Goal: Task Accomplishment & Management: Complete application form

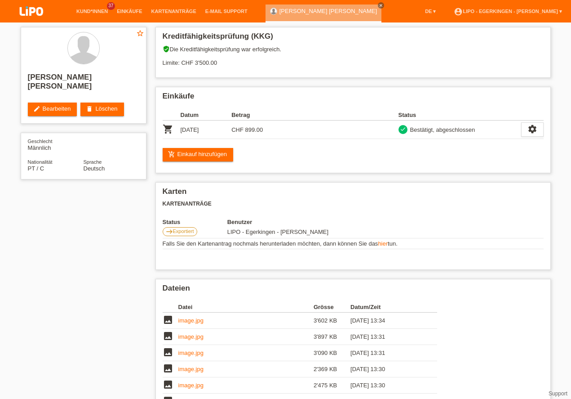
click at [84, 4] on li "Kund*innen 37" at bounding box center [92, 11] width 40 height 23
click at [88, 10] on link "Kund*innen" at bounding box center [92, 11] width 40 height 5
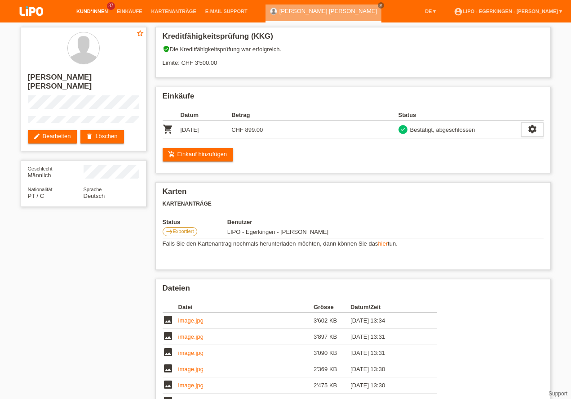
click at [93, 9] on link "Kund*innen" at bounding box center [92, 11] width 40 height 5
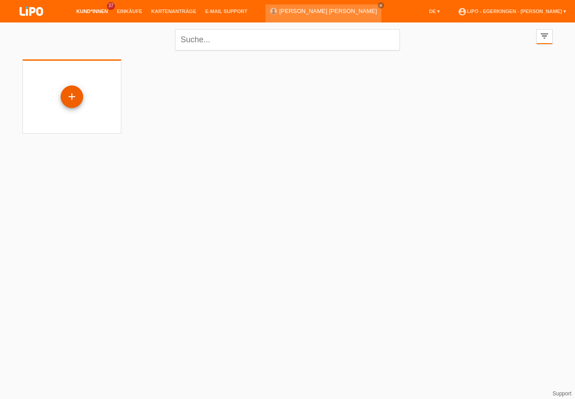
click at [67, 95] on div "+" at bounding box center [72, 96] width 22 height 15
click at [73, 97] on div "+" at bounding box center [72, 96] width 22 height 15
click at [73, 96] on div "+" at bounding box center [72, 96] width 22 height 15
click at [74, 94] on div "+" at bounding box center [72, 96] width 22 height 15
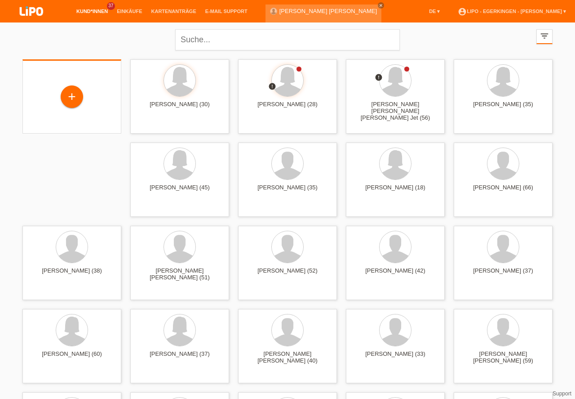
click at [80, 97] on div "+" at bounding box center [72, 96] width 22 height 15
click at [76, 97] on div "+" at bounding box center [72, 96] width 22 height 15
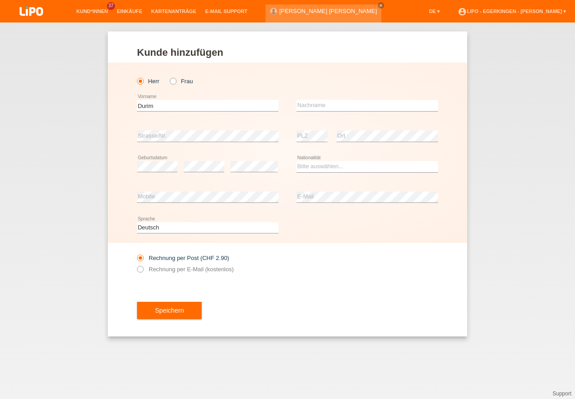
type input "Durim"
type input "Berisha"
click at [310, 166] on select "Bitte auswählen... Schweiz Deutschland Liechtenstein Österreich ------------ Af…" at bounding box center [368, 166] width 142 height 11
select select "DE"
click at [0, 0] on option "Deutschland" at bounding box center [0, 0] width 0 height 0
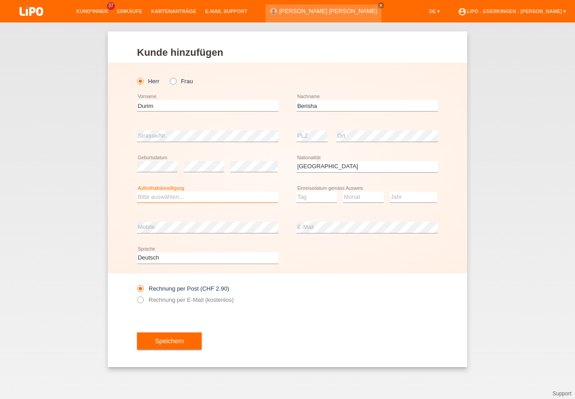
click at [224, 195] on select "Bitte auswählen... C B B - Flüchtlingsstatus Andere" at bounding box center [208, 196] width 142 height 11
click at [217, 199] on select "Bitte auswählen... C B B - Flüchtlingsstatus Andere" at bounding box center [208, 196] width 142 height 11
select select "B"
click at [0, 0] on option "B" at bounding box center [0, 0] width 0 height 0
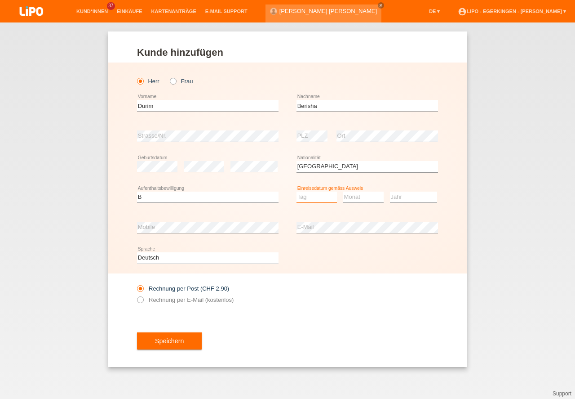
click at [305, 194] on select "Tag 01 02 03 04 05 06 07 08 09 10 11" at bounding box center [317, 196] width 40 height 11
select select "01"
click at [0, 0] on option "01" at bounding box center [0, 0] width 0 height 0
click at [374, 199] on select "Monat 01 02 03 04 05 06 07 08 09 10 11" at bounding box center [363, 196] width 40 height 11
select select "07"
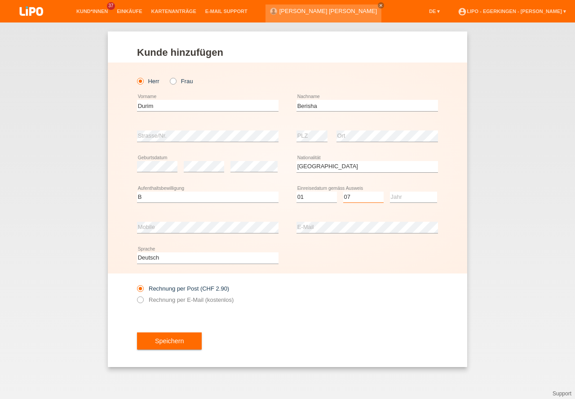
click at [0, 0] on option "07" at bounding box center [0, 0] width 0 height 0
click at [402, 195] on select "Jahr 2025 2024 2023 2022 2021 2020 2019 2018 2017 2016 2015 2014 2013 2012 2011…" at bounding box center [413, 196] width 47 height 11
select select "2025"
click at [0, 0] on option "2025" at bounding box center [0, 0] width 0 height 0
click at [172, 305] on div "Rechnung per Post (CHF 2.90) Rechnung per E-Mail (kostenlos)" at bounding box center [208, 294] width 142 height 22
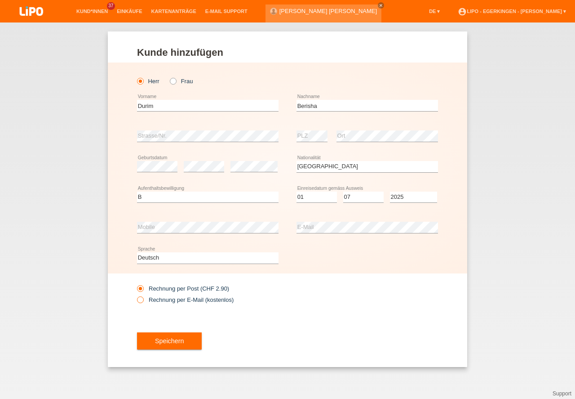
click at [172, 301] on label "Rechnung per E-Mail (kostenlos)" at bounding box center [185, 299] width 97 height 7
click at [143, 301] on input "Rechnung per E-Mail (kostenlos)" at bounding box center [140, 301] width 6 height 11
radio input "true"
click at [164, 343] on button "Speichern" at bounding box center [169, 340] width 65 height 17
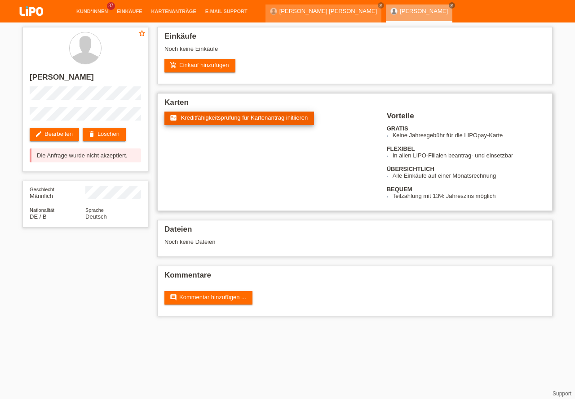
click at [222, 120] on span "Kreditfähigkeitsprüfung für Kartenantrag initiieren" at bounding box center [244, 117] width 127 height 7
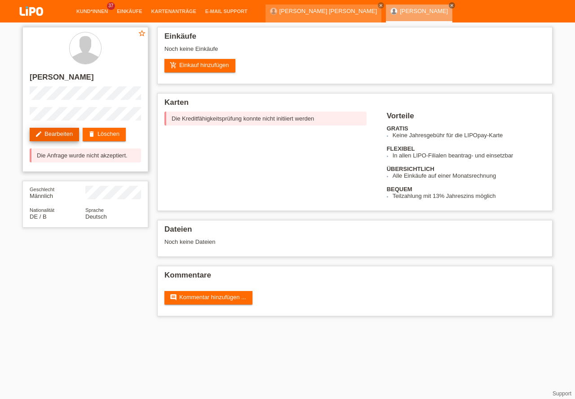
click at [49, 133] on link "edit Bearbeiten" at bounding box center [54, 134] width 49 height 13
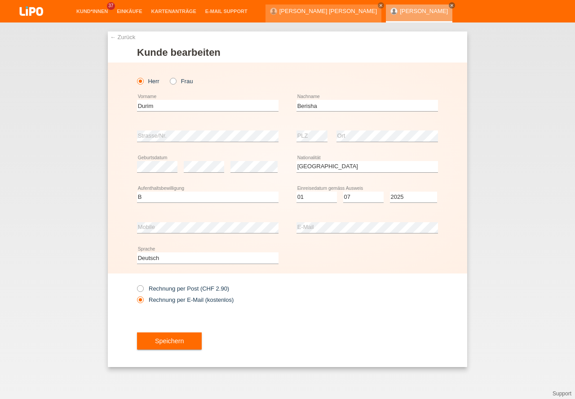
select select "DE"
select select "B"
select select "01"
select select "07"
select select "2025"
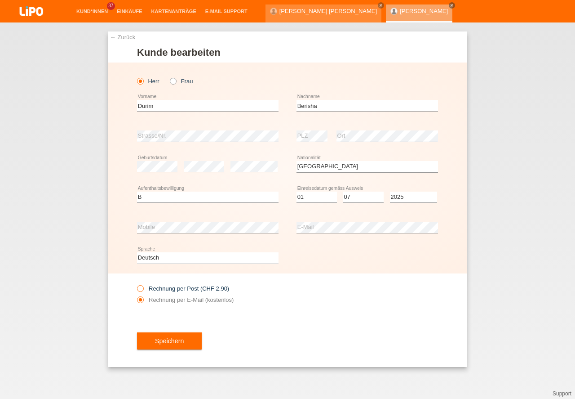
click at [186, 288] on label "Rechnung per Post (CHF 2.90)" at bounding box center [183, 288] width 92 height 7
click at [143, 288] on input "Rechnung per Post (CHF 2.90)" at bounding box center [140, 290] width 6 height 11
radio input "true"
click at [189, 333] on button "Speichern" at bounding box center [169, 340] width 65 height 17
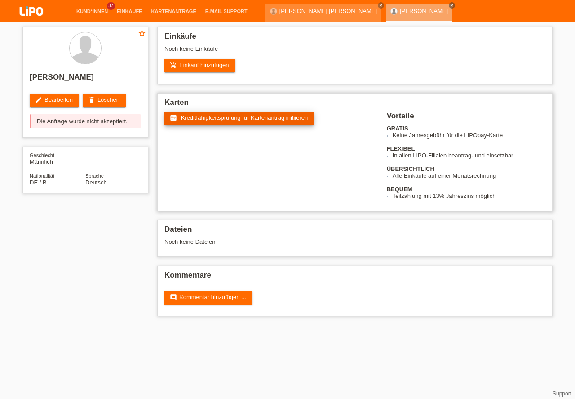
click at [233, 121] on link "fact_check Kreditfähigkeitsprüfung für Kartenantrag initiieren" at bounding box center [239, 117] width 150 height 13
click at [234, 119] on span "Kreditfähigkeitsprüfung für Kartenantrag initiieren" at bounding box center [244, 117] width 127 height 7
